Goal: Task Accomplishment & Management: Use online tool/utility

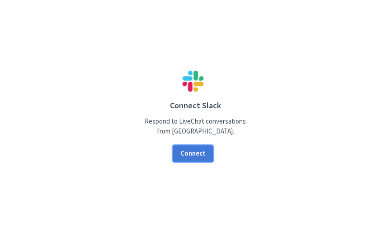
click at [196, 155] on button "Connect" at bounding box center [193, 153] width 41 height 17
click at [197, 148] on button "Connect" at bounding box center [193, 153] width 41 height 17
click at [202, 154] on button "Connect" at bounding box center [193, 153] width 41 height 17
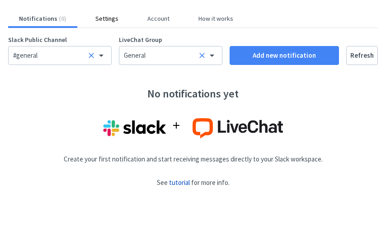
click at [99, 17] on button "Settings" at bounding box center [106, 18] width 45 height 8
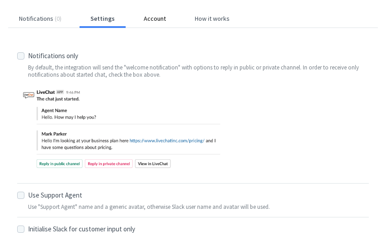
click at [151, 17] on button "Account" at bounding box center [155, 18] width 44 height 8
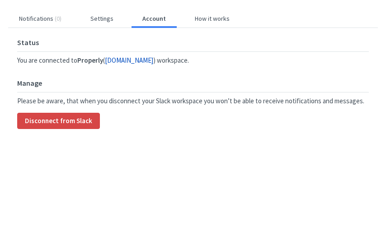
click at [224, 23] on div "Notifications ( 0 ) Settings Account How it works" at bounding box center [193, 20] width 377 height 13
click at [211, 19] on button "How it works" at bounding box center [212, 18] width 56 height 8
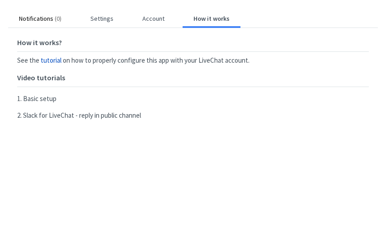
click at [48, 22] on button "Notifications ( 0 )" at bounding box center [40, 18] width 64 height 8
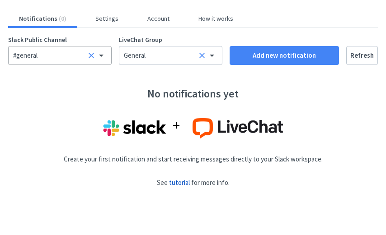
click at [101, 56] on icon at bounding box center [101, 56] width 5 height 2
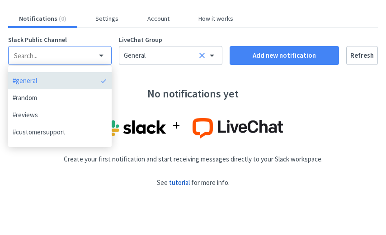
click at [142, 77] on div "Slack Public Channel #general #general #random #reviews #customersupport LiveCh…" at bounding box center [192, 119] width 369 height 168
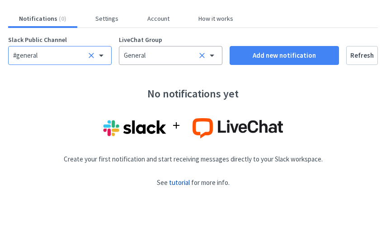
click at [164, 59] on div "General" at bounding box center [161, 56] width 74 height 10
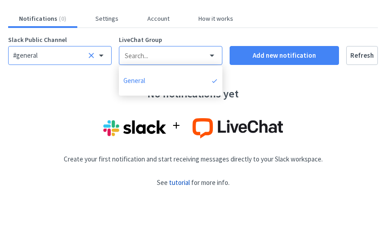
click at [53, 56] on div "#general" at bounding box center [50, 56] width 74 height 10
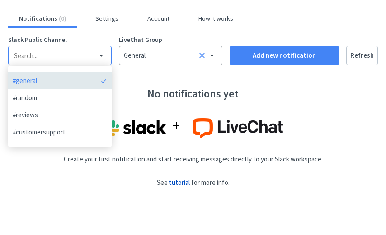
click at [175, 56] on div "General" at bounding box center [161, 56] width 74 height 10
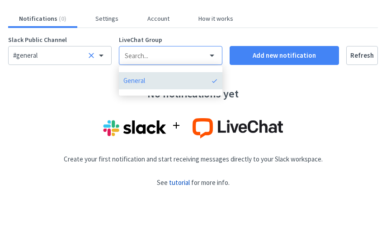
click at [42, 115] on div "No notifications yet Create your first notification and start receiving message…" at bounding box center [192, 141] width 369 height 125
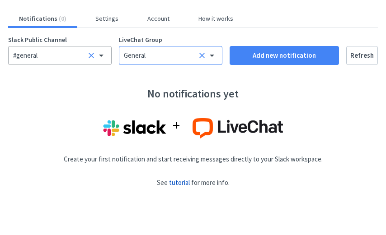
click at [44, 56] on div "#general" at bounding box center [50, 56] width 74 height 10
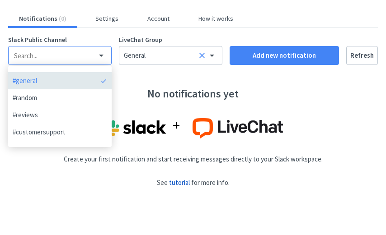
click at [54, 59] on input "text" at bounding box center [50, 55] width 75 height 9
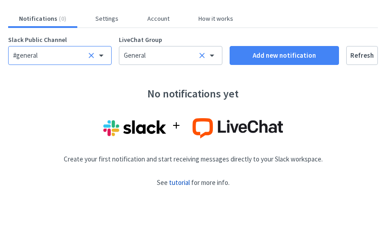
click at [54, 59] on div "#general" at bounding box center [50, 56] width 74 height 10
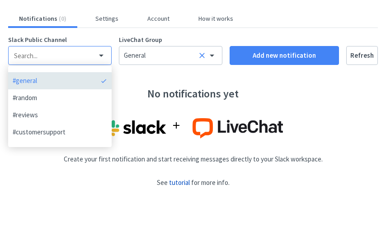
click at [136, 79] on div "No notifications yet Create your first notification and start receiving message…" at bounding box center [192, 141] width 369 height 125
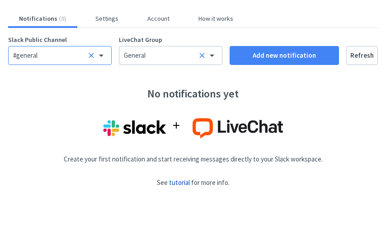
click at [104, 53] on icon at bounding box center [101, 55] width 11 height 11
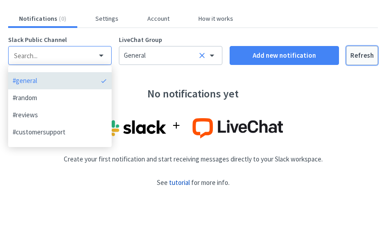
click at [356, 56] on button "Refresh" at bounding box center [362, 55] width 32 height 19
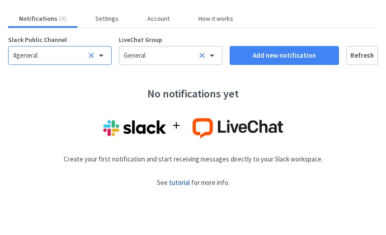
click at [101, 56] on icon at bounding box center [101, 56] width 5 height 2
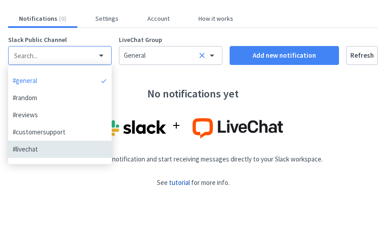
click at [41, 152] on div "#livechat" at bounding box center [55, 150] width 85 height 10
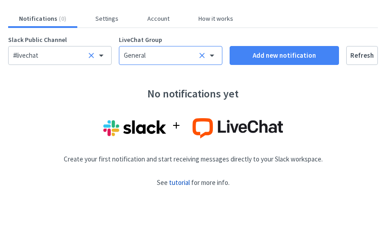
click at [152, 61] on div "General" at bounding box center [170, 55] width 103 height 19
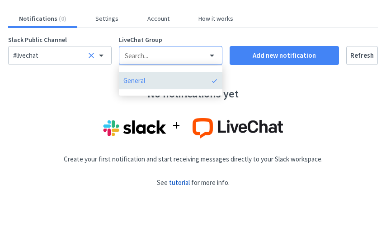
click at [78, 105] on div "No notifications yet Create your first notification and start receiving message…" at bounding box center [192, 141] width 369 height 125
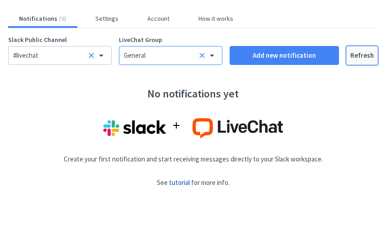
click at [361, 55] on button "Refresh" at bounding box center [362, 55] width 32 height 19
click at [363, 58] on button "Refresh" at bounding box center [362, 55] width 32 height 19
click at [106, 18] on button "Settings" at bounding box center [106, 18] width 45 height 8
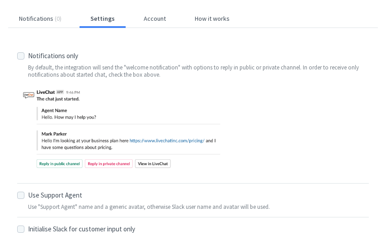
click at [152, 23] on div "Notifications ( 0 ) Settings Account How it works" at bounding box center [193, 20] width 377 height 13
click at [154, 16] on button "Account" at bounding box center [155, 18] width 44 height 8
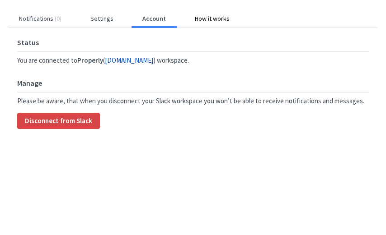
click at [214, 19] on button "How it works" at bounding box center [212, 18] width 56 height 8
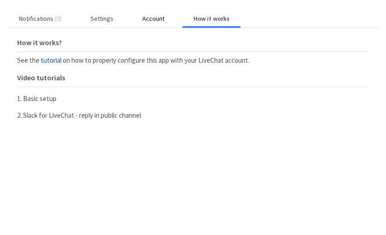
click at [154, 18] on button "Account" at bounding box center [153, 18] width 44 height 8
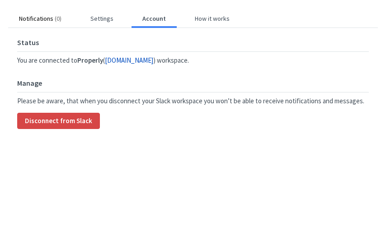
click at [38, 16] on button "Notifications ( 0 )" at bounding box center [40, 18] width 64 height 8
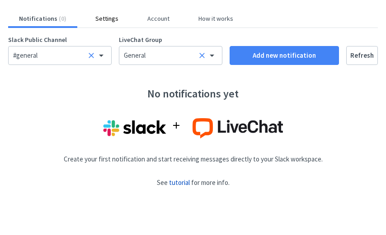
click at [106, 19] on button "Settings" at bounding box center [106, 18] width 45 height 8
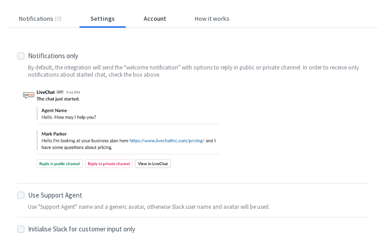
click at [147, 21] on button "Account" at bounding box center [155, 18] width 44 height 8
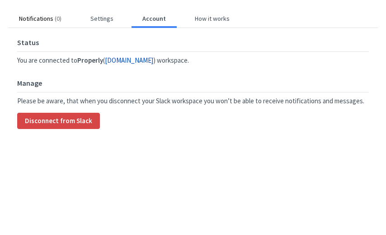
click at [30, 19] on button "Notifications ( 0 )" at bounding box center [40, 18] width 64 height 8
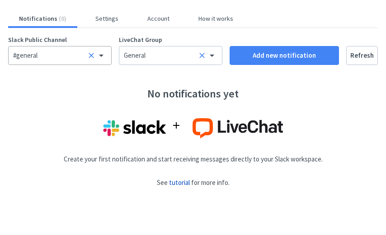
click at [66, 54] on div "#general" at bounding box center [50, 56] width 74 height 10
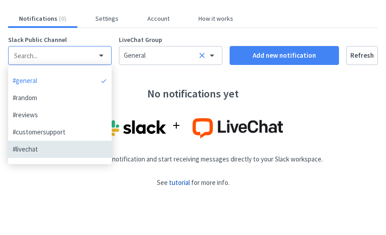
click at [34, 153] on div "#livechat" at bounding box center [55, 150] width 85 height 10
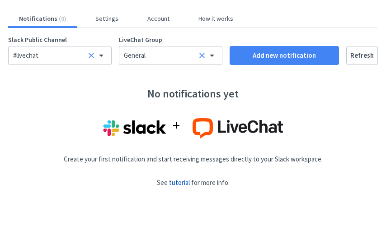
click at [136, 193] on div "No notifications yet Create your first notification and start receiving message…" at bounding box center [192, 141] width 369 height 125
click at [173, 129] on icon at bounding box center [179, 128] width 16 height 16
click at [96, 19] on button "Settings" at bounding box center [106, 18] width 45 height 8
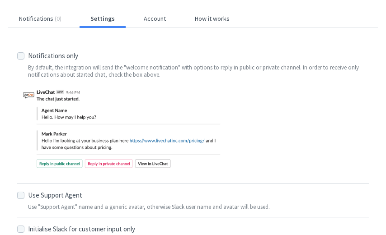
click at [146, 14] on div "Notifications ( 0 ) Settings Account How it works Reply To Settings Notificatio…" at bounding box center [193, 174] width 386 height 349
click at [149, 21] on button "Account" at bounding box center [155, 18] width 44 height 8
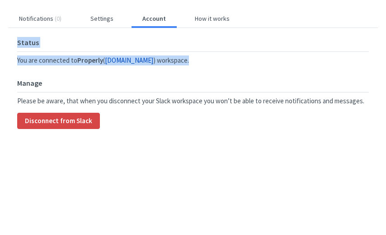
drag, startPoint x: 208, startPoint y: 23, endPoint x: 203, endPoint y: 64, distance: 41.3
click at [203, 64] on div "Notifications ( 0 ) Settings Account How it works Status You are connected to P…" at bounding box center [192, 76] width 369 height 124
click at [205, 23] on div "Notifications ( 0 ) Settings Account How it works" at bounding box center [193, 20] width 377 height 13
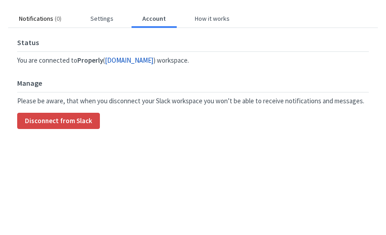
click at [42, 22] on button "Notifications ( 0 )" at bounding box center [40, 18] width 64 height 8
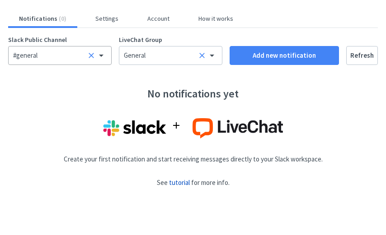
click at [67, 55] on div "#general" at bounding box center [50, 56] width 74 height 10
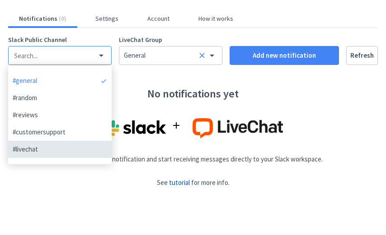
click at [42, 145] on div "#livechat" at bounding box center [55, 150] width 85 height 10
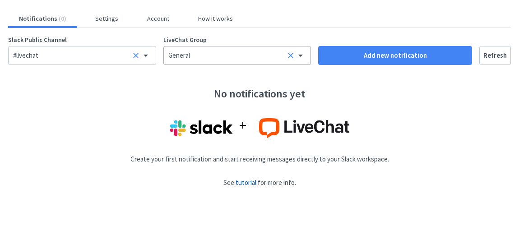
click at [233, 55] on div "General" at bounding box center [227, 56] width 118 height 10
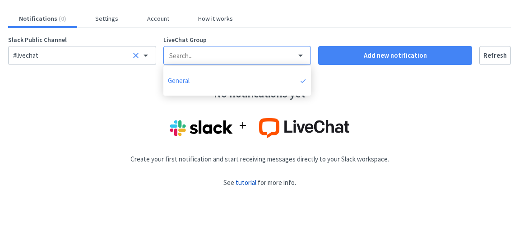
click at [242, 36] on label "LiveChat Group" at bounding box center [237, 39] width 148 height 9
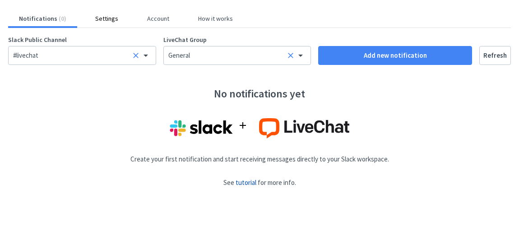
click at [104, 22] on button "Settings" at bounding box center [106, 18] width 45 height 8
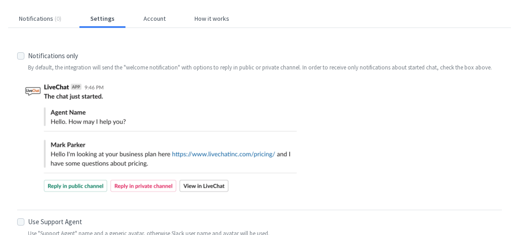
click at [38, 13] on div "Notifications ( 0 ) Settings Account How it works Reply To Settings Notificatio…" at bounding box center [259, 184] width 519 height 368
click at [39, 20] on button "Notifications ( 0 )" at bounding box center [40, 18] width 64 height 8
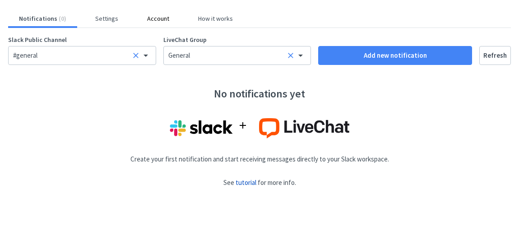
click at [151, 15] on button "Account" at bounding box center [158, 18] width 44 height 8
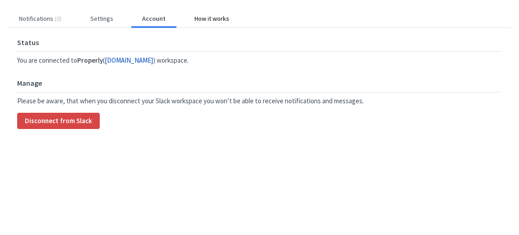
click at [211, 20] on button "How it works" at bounding box center [212, 18] width 56 height 8
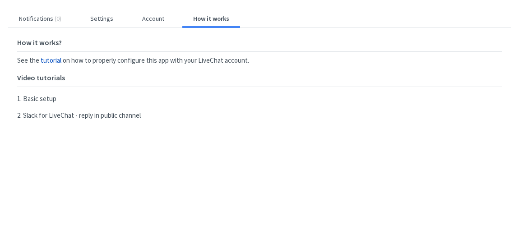
click at [272, 2] on div "Notifications ( 0 ) Settings Account How it works How it works? See the tutoria…" at bounding box center [259, 222] width 519 height 444
click at [47, 22] on button "Notifications ( 0 )" at bounding box center [40, 18] width 64 height 8
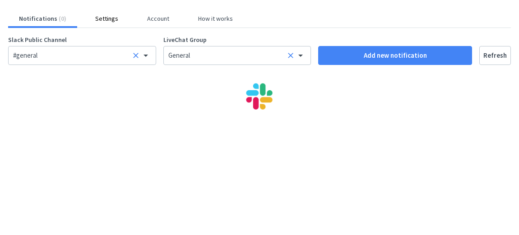
click at [95, 21] on button "Settings" at bounding box center [106, 18] width 45 height 8
